Goal: Transaction & Acquisition: Purchase product/service

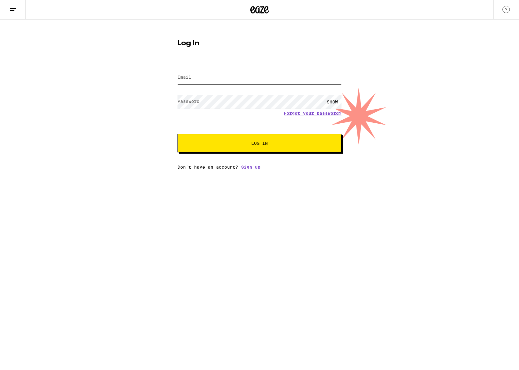
type input "[EMAIL_ADDRESS][DOMAIN_NAME]"
click at [250, 146] on button "Log In" at bounding box center [259, 143] width 164 height 18
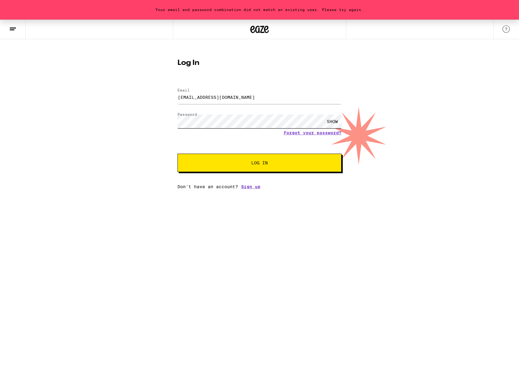
click at [177, 154] on button "Log In" at bounding box center [259, 163] width 164 height 18
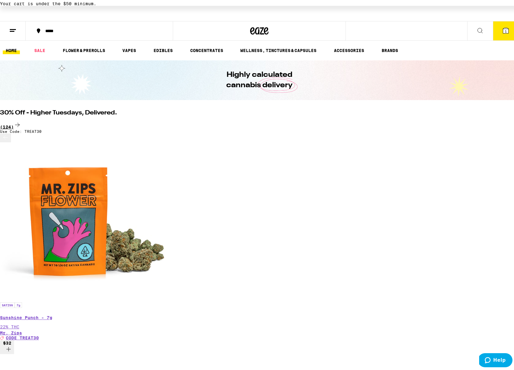
click at [462, 120] on div "(124)" at bounding box center [259, 124] width 519 height 8
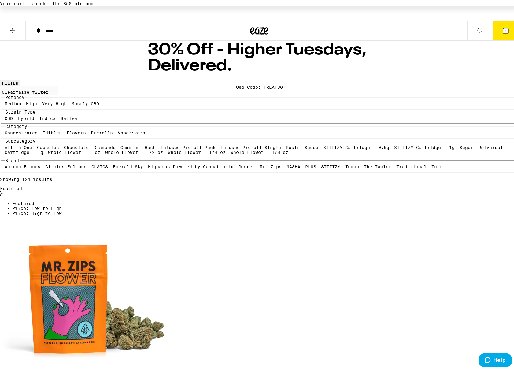
click at [61, 119] on label "Sativa" at bounding box center [69, 116] width 17 height 5
click at [62, 116] on input "Sativa" at bounding box center [62, 115] width 0 height 0
checkbox input "true"
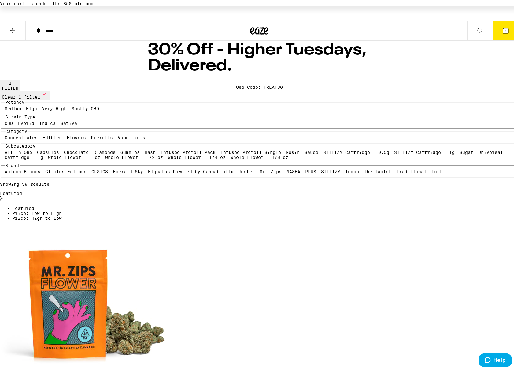
click at [67, 109] on label "Very High" at bounding box center [54, 107] width 25 height 5
click at [43, 106] on input "Very High" at bounding box center [43, 106] width 0 height 0
checkbox input "true"
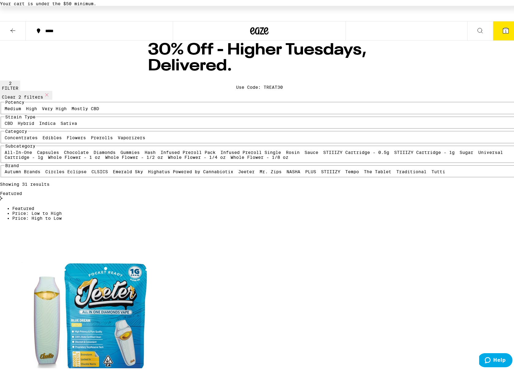
click at [37, 109] on label "High" at bounding box center [31, 107] width 11 height 5
click at [28, 106] on input "High" at bounding box center [27, 106] width 0 height 0
checkbox input "true"
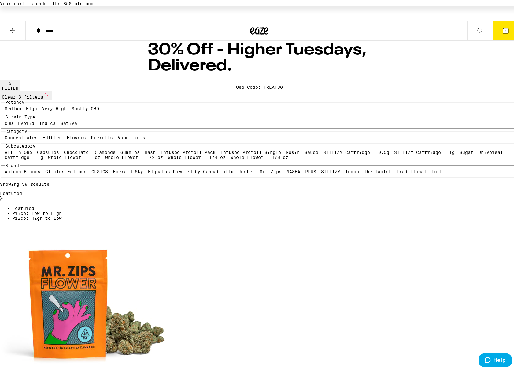
click at [21, 109] on label "Medium" at bounding box center [13, 107] width 17 height 5
click at [6, 106] on input "Medium" at bounding box center [6, 106] width 0 height 0
click at [21, 109] on label "Medium" at bounding box center [13, 107] width 17 height 5
click at [6, 106] on input "Medium" at bounding box center [6, 106] width 0 height 0
checkbox input "false"
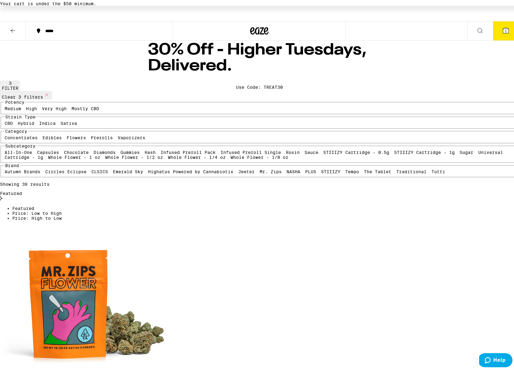
click at [37, 109] on label "High" at bounding box center [31, 107] width 11 height 5
click at [28, 106] on input "High" at bounding box center [27, 106] width 0 height 0
checkbox input "false"
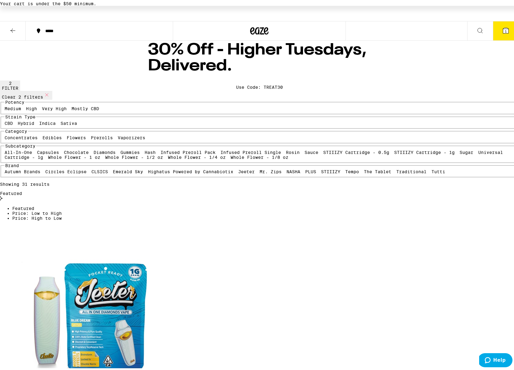
click at [67, 109] on label "Very High" at bounding box center [54, 107] width 25 height 5
click at [43, 106] on input "Very High" at bounding box center [43, 106] width 0 height 0
checkbox input "false"
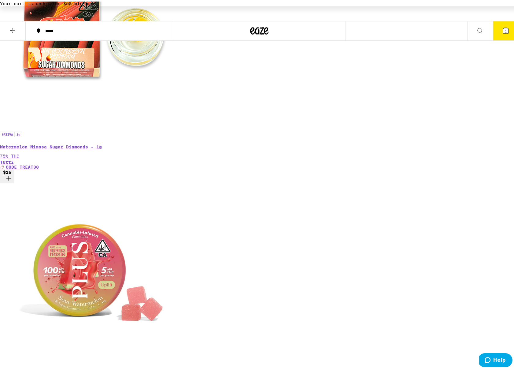
scroll to position [766, 0]
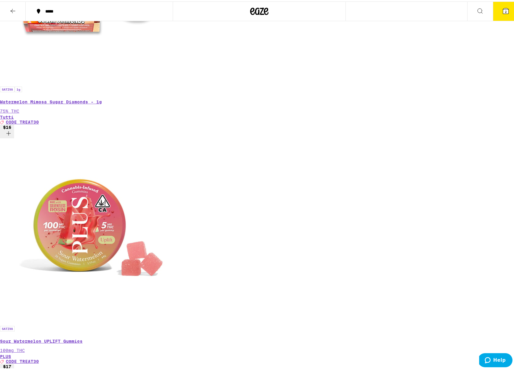
scroll to position [758, 0]
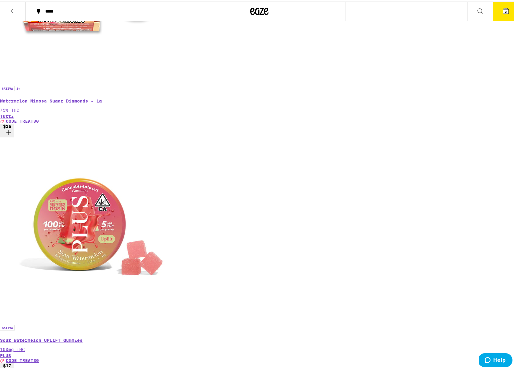
click at [494, 14] on button "2" at bounding box center [506, 9] width 26 height 19
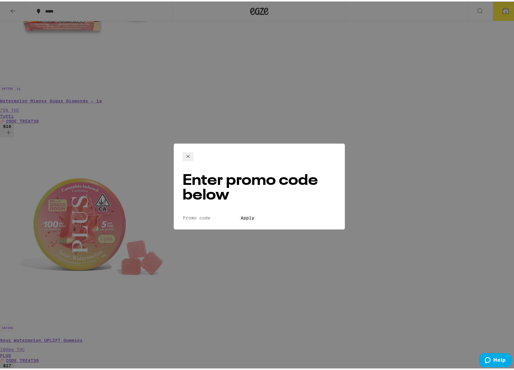
click at [192, 174] on div "Enter promo code below Promo Code Apply" at bounding box center [259, 185] width 171 height 86
click at [195, 213] on input "Promo Code" at bounding box center [211, 216] width 56 height 6
click at [239, 213] on button "Apply" at bounding box center [247, 216] width 17 height 6
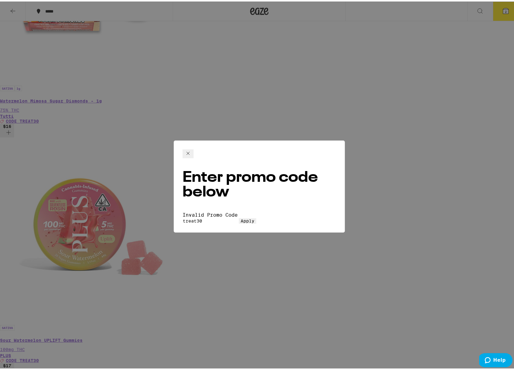
type input "treat30"
click at [239, 217] on button "Apply" at bounding box center [247, 220] width 17 height 6
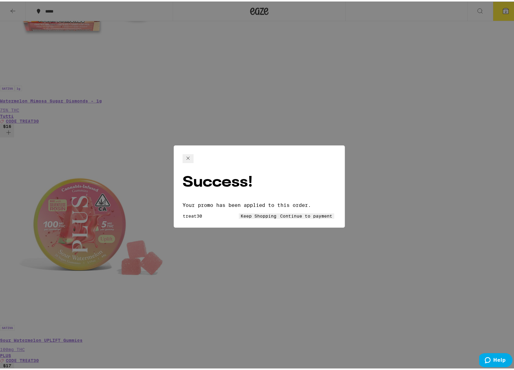
click at [297, 212] on span "Continue to payment" at bounding box center [306, 214] width 52 height 5
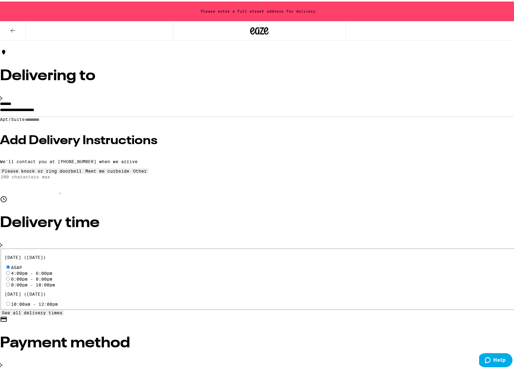
scroll to position [64, 0]
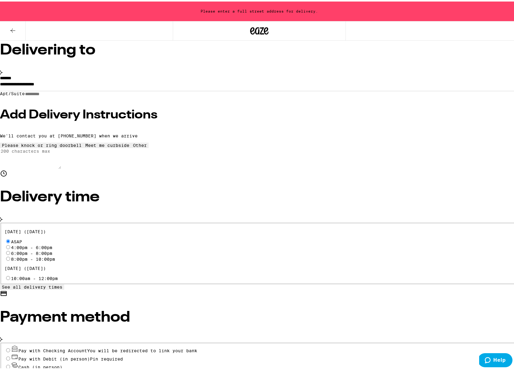
click at [7, 26] on button at bounding box center [13, 29] width 26 height 19
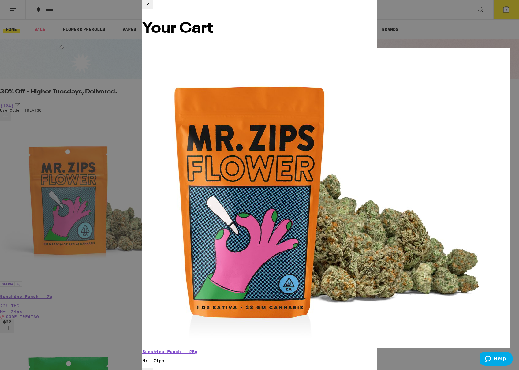
click at [429, 103] on div "Your Cart Sunshine Punch - 28g Mr. Zips $120 1 Subtotal $120.00 Delivery $5.00 …" at bounding box center [259, 185] width 519 height 370
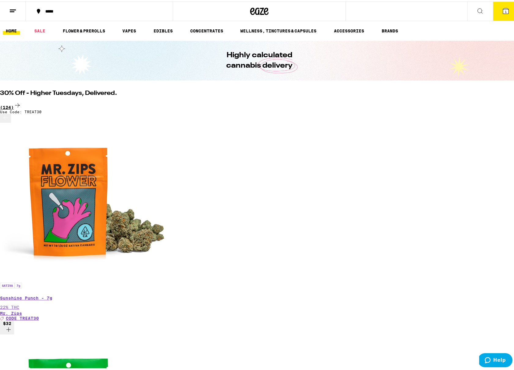
click at [462, 100] on div "(124)" at bounding box center [259, 104] width 519 height 8
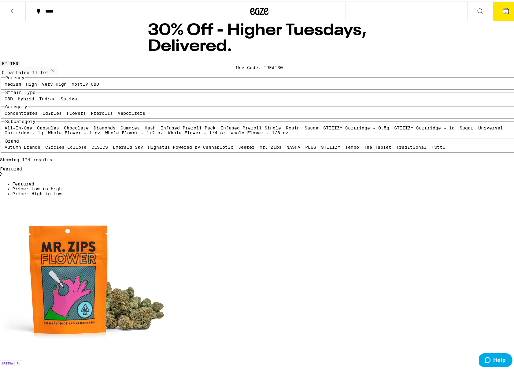
click at [38, 114] on label "Concentrates" at bounding box center [21, 111] width 33 height 5
click at [6, 110] on input "Concentrates" at bounding box center [6, 110] width 0 height 0
checkbox input "true"
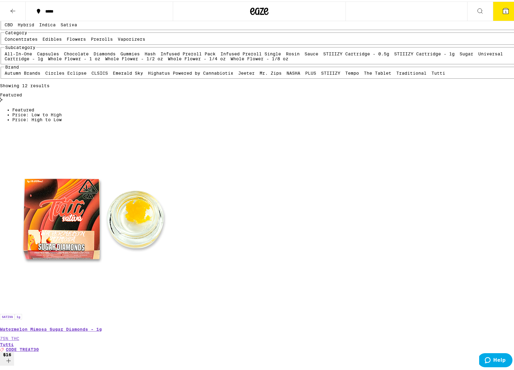
scroll to position [69, 0]
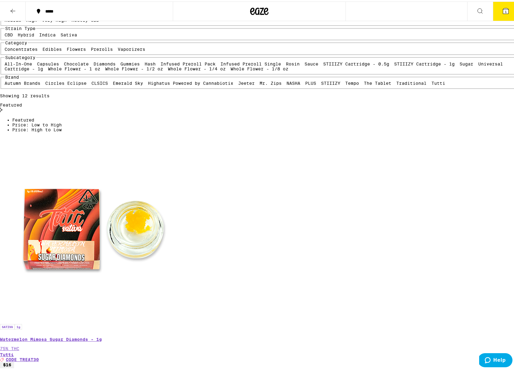
click at [61, 36] on label "Sativa" at bounding box center [69, 33] width 17 height 5
click at [62, 32] on input "Sativa" at bounding box center [62, 32] width 0 height 0
checkbox input "true"
click at [34, 36] on label "Hybrid" at bounding box center [26, 33] width 17 height 5
click at [19, 32] on input "Hybrid" at bounding box center [19, 32] width 0 height 0
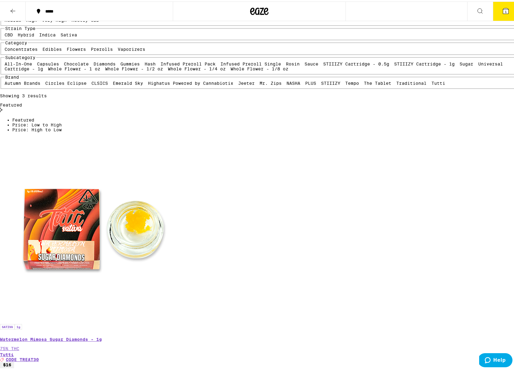
checkbox input "true"
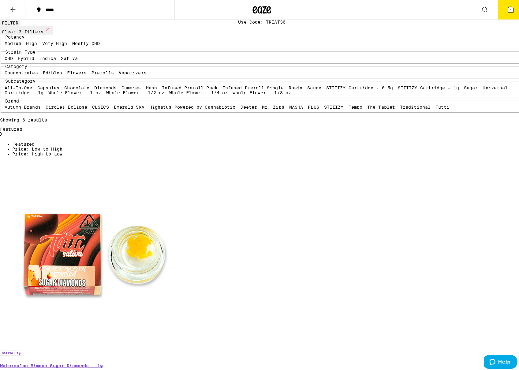
scroll to position [37, 0]
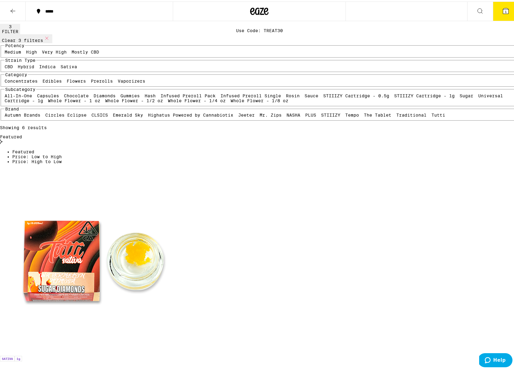
click at [502, 13] on icon at bounding box center [505, 9] width 7 height 7
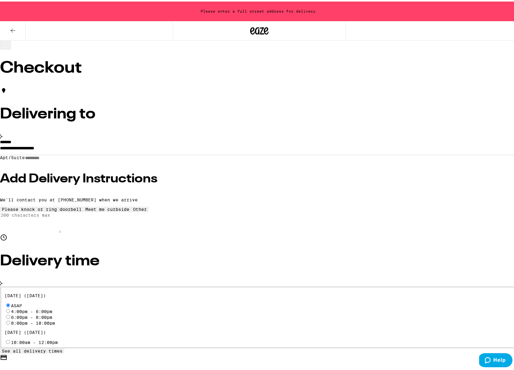
click at [118, 143] on input "**********" at bounding box center [259, 148] width 519 height 10
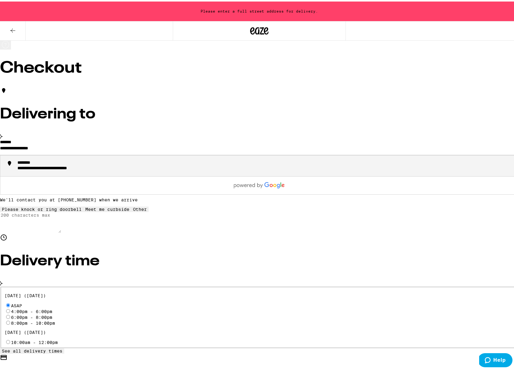
click at [39, 159] on div "********" at bounding box center [28, 162] width 22 height 6
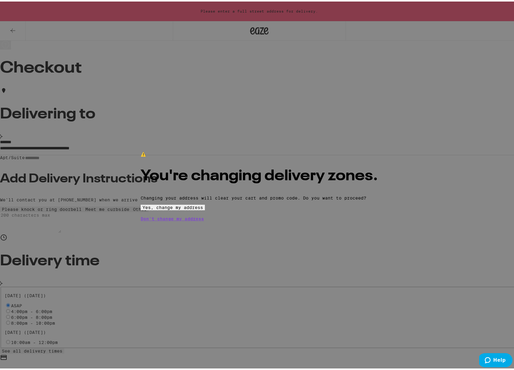
click at [203, 208] on span "Yes, change my address" at bounding box center [173, 205] width 61 height 5
type input "**********"
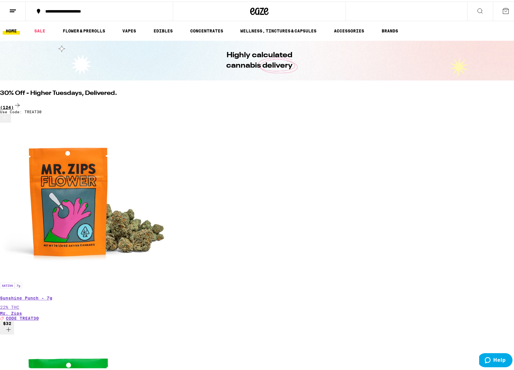
click at [462, 100] on div "(124)" at bounding box center [259, 104] width 519 height 8
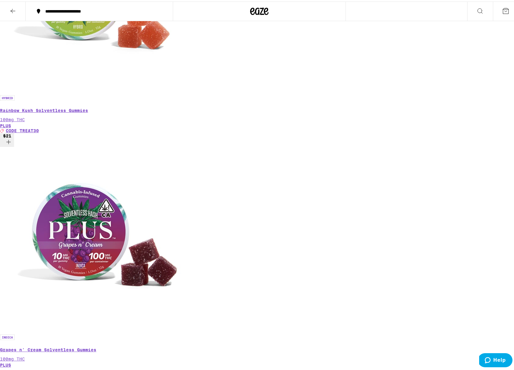
scroll to position [2848, 0]
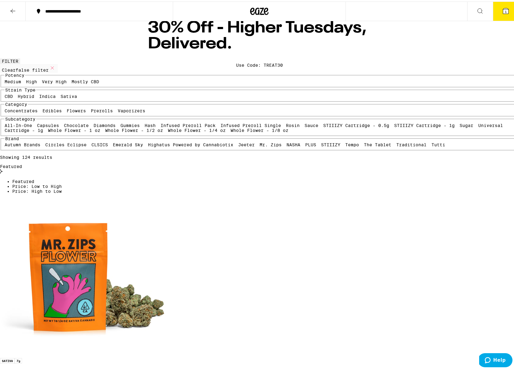
scroll to position [0, 0]
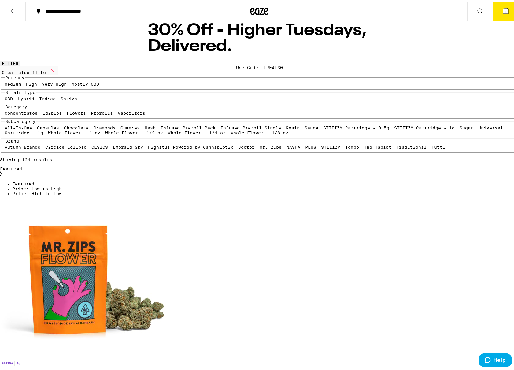
click at [38, 114] on label "Concentrates" at bounding box center [21, 111] width 33 height 5
click at [6, 110] on input "Concentrates" at bounding box center [6, 110] width 0 height 0
checkbox input "true"
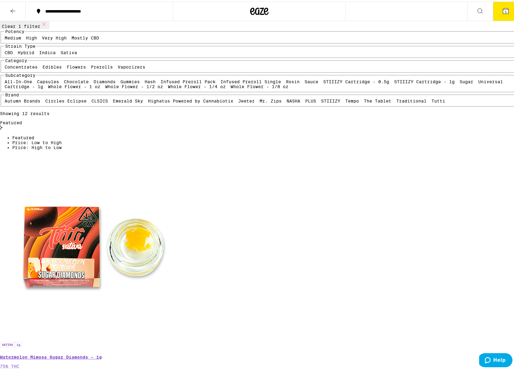
scroll to position [52, 0]
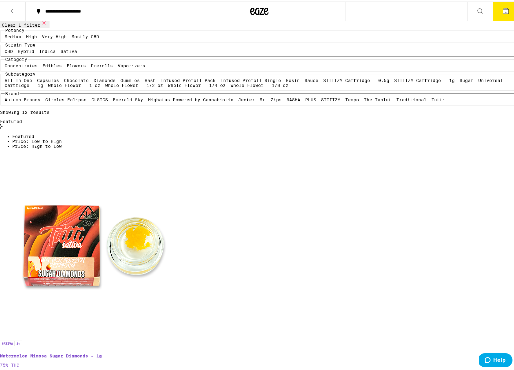
click at [503, 10] on icon at bounding box center [506, 10] width 6 height 6
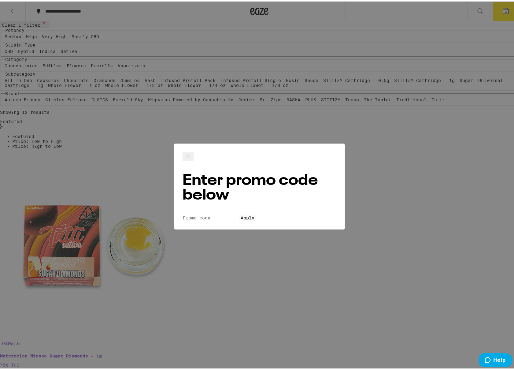
click at [205, 213] on input "Promo Code" at bounding box center [211, 216] width 56 height 6
type input "treat30"
click at [239, 213] on button "Apply" at bounding box center [247, 216] width 17 height 6
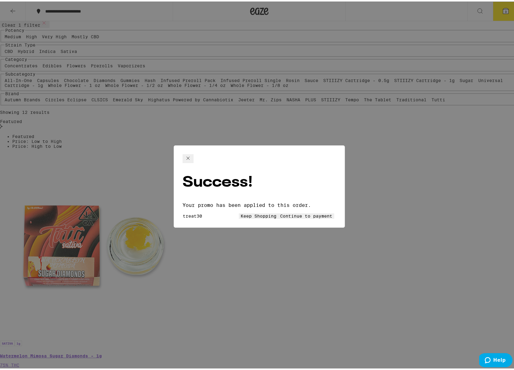
click at [301, 212] on span "Continue to payment" at bounding box center [306, 214] width 52 height 5
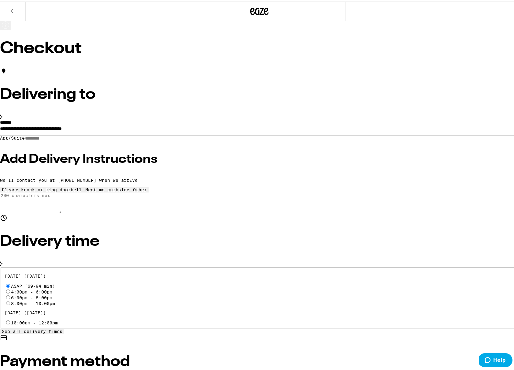
scroll to position [44, 0]
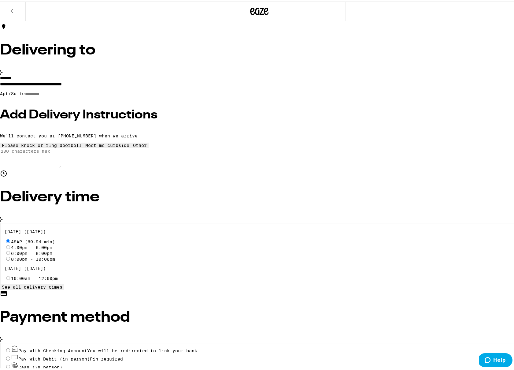
click at [10, 363] on input "Cash (in person)" at bounding box center [8, 365] width 4 height 4
radio input "true"
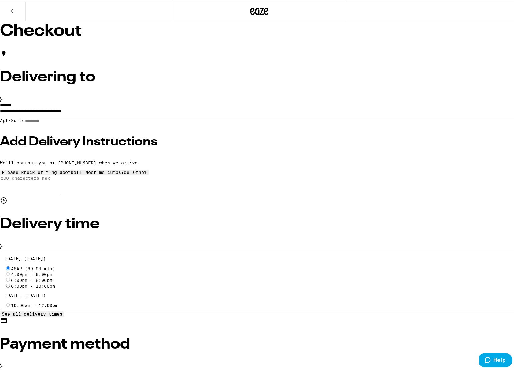
scroll to position [0, 0]
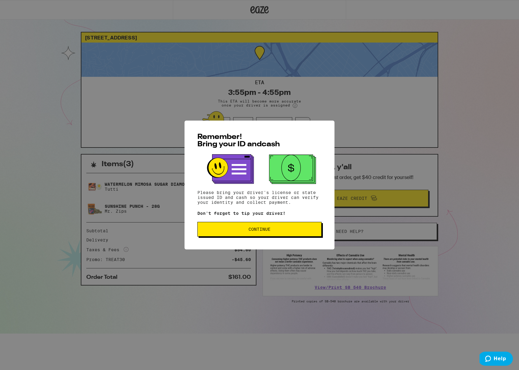
click at [276, 227] on button "Continue" at bounding box center [259, 229] width 124 height 15
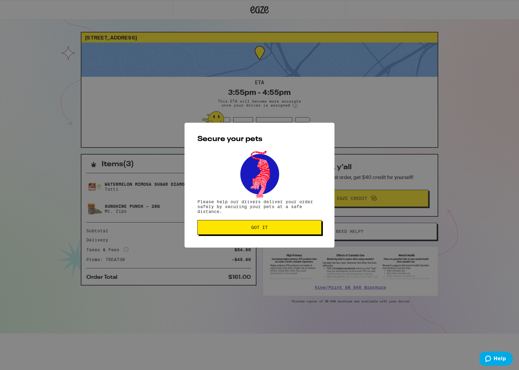
click at [267, 229] on span "Got it" at bounding box center [259, 227] width 17 height 4
